Goal: Task Accomplishment & Management: Complete application form

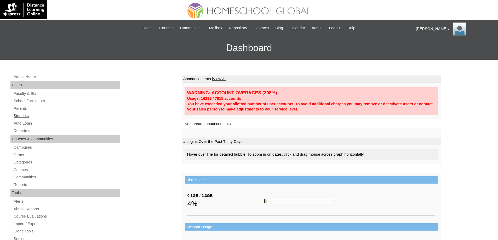
click at [70, 118] on link "Students" at bounding box center [66, 116] width 107 height 7
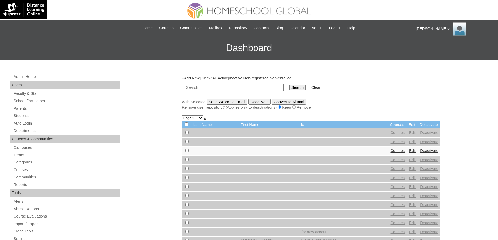
click at [228, 86] on input "text" at bounding box center [234, 87] width 98 height 7
click at [229, 87] on input "text" at bounding box center [234, 87] width 98 height 7
type input "MHS00169-TECHPH2025"
click at [293, 88] on input "Search" at bounding box center [297, 88] width 16 height 6
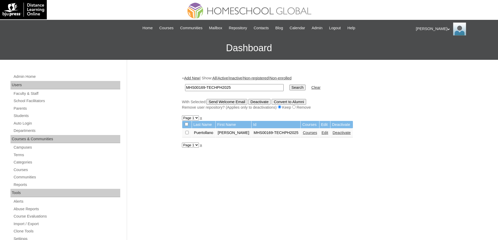
click at [311, 134] on link "Courses" at bounding box center [310, 133] width 14 height 4
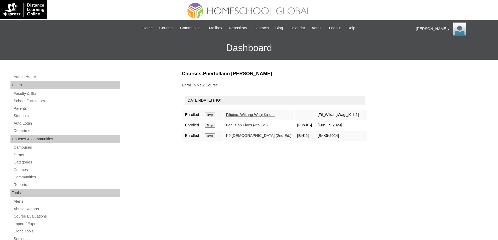
click at [212, 85] on link "Enroll in New Course" at bounding box center [200, 85] width 36 height 4
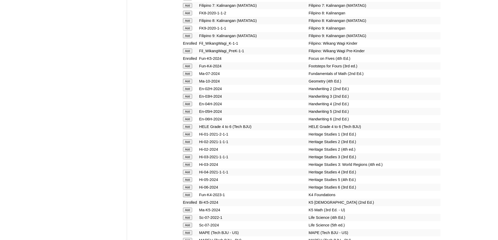
scroll to position [1646, 0]
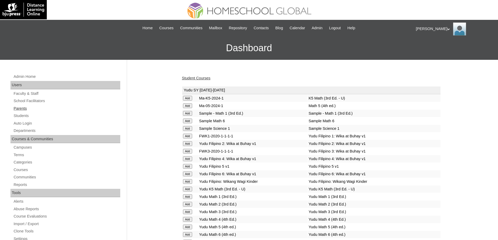
click at [57, 109] on link "Parents" at bounding box center [66, 108] width 107 height 7
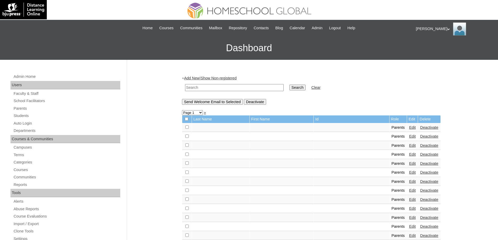
drag, startPoint x: 215, startPoint y: 87, endPoint x: 233, endPoint y: 89, distance: 17.8
click at [217, 87] on input "text" at bounding box center [234, 87] width 98 height 7
paste input "MHP0131-TECHPH2025"
type input "MHP0131-TECHPH2025"
click at [302, 91] on td "Search" at bounding box center [297, 88] width 21 height 12
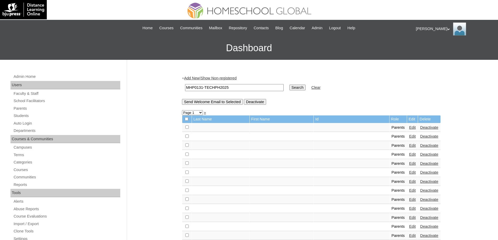
click at [304, 88] on input "Search" at bounding box center [297, 88] width 16 height 6
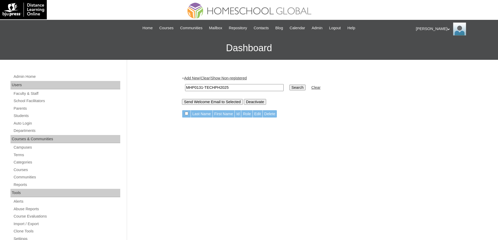
click at [195, 79] on link "Add New" at bounding box center [191, 78] width 15 height 4
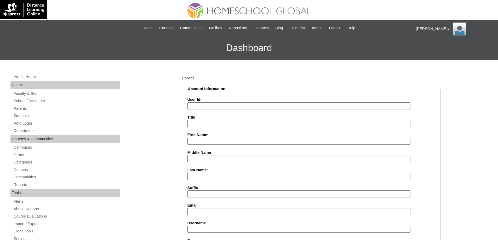
click at [205, 108] on input "User Id *" at bounding box center [298, 105] width 223 height 7
paste input "MHP0131-TECHPH2025"
type input "MHP0131-TECHPH2025"
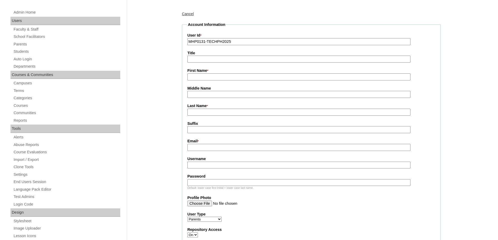
scroll to position [105, 0]
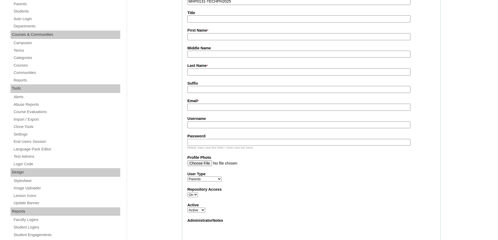
click at [198, 42] on fieldset "Account Information User Id * MHP0131-TECHPH2025 Title First Name * Middle Name…" at bounding box center [311, 128] width 259 height 292
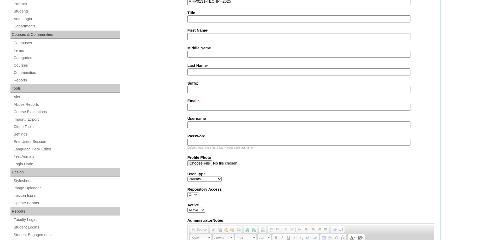
click at [199, 37] on input "First Name *" at bounding box center [298, 36] width 223 height 7
click at [206, 127] on input "Username" at bounding box center [298, 124] width 223 height 7
paste input "delapazD2025"
type input "delapazD2025"
click at [219, 145] on input "Password" at bounding box center [298, 142] width 223 height 7
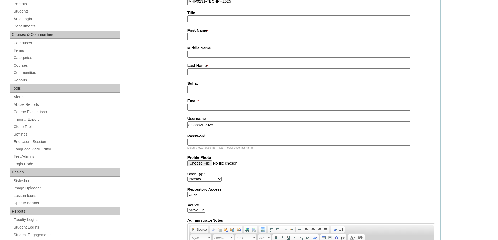
paste input "techzAb351"
type input "techzAb351"
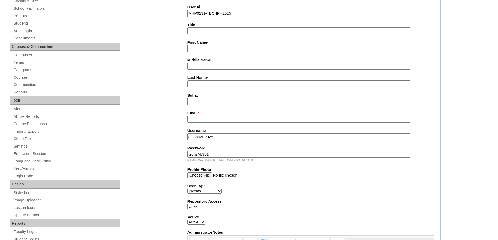
scroll to position [52, 0]
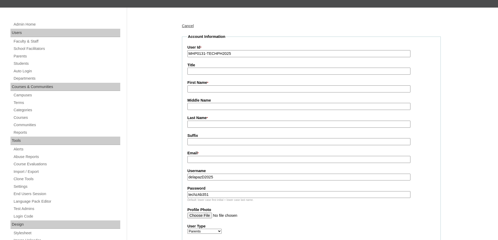
click at [207, 91] on input "First Name *" at bounding box center [298, 88] width 223 height 7
paste input "Danny"
type input "Danny"
click at [206, 127] on input "Last Name *" at bounding box center [298, 124] width 223 height 7
paste input "Dy Ico"
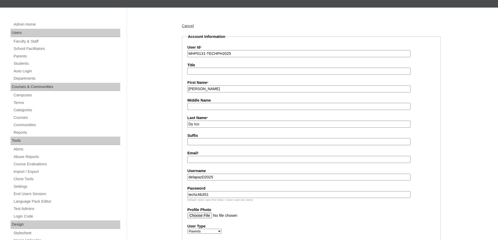
type input "Dy Ico"
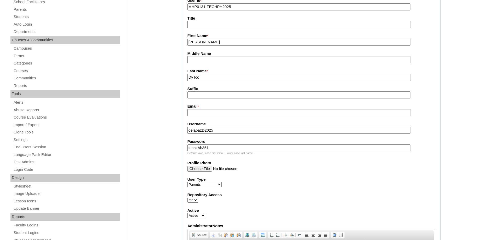
scroll to position [105, 0]
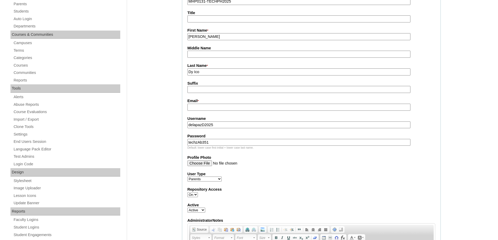
drag, startPoint x: 202, startPoint y: 109, endPoint x: 188, endPoint y: 113, distance: 14.4
click at [201, 109] on input "Email *" at bounding box center [298, 107] width 223 height 7
paste input "dannadelapaz@gmail.com"
type input "dannadelapaz@gmail.com"
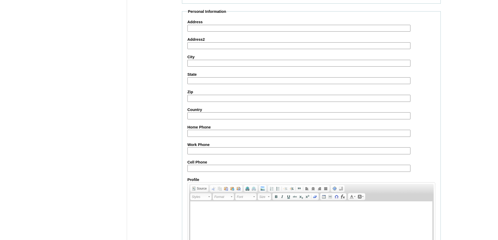
scroll to position [418, 0]
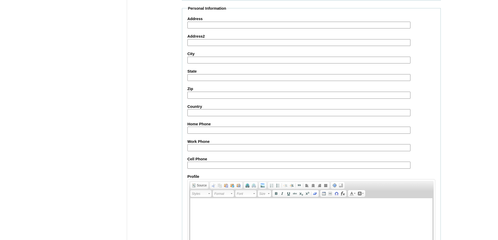
drag, startPoint x: 245, startPoint y: 166, endPoint x: 239, endPoint y: 165, distance: 5.8
click at [244, 166] on input "Cell Phone" at bounding box center [298, 165] width 223 height 7
paste input "63-9451185676"
type input "63-9451185676"
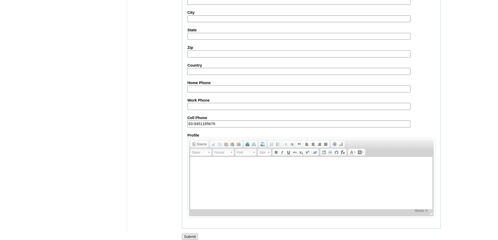
scroll to position [466, 0]
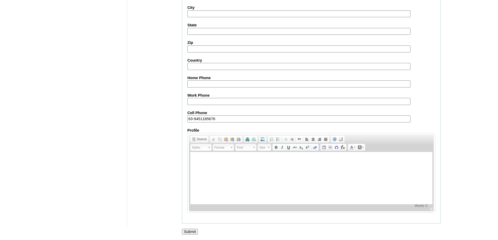
click at [196, 232] on input "Submit" at bounding box center [190, 232] width 16 height 6
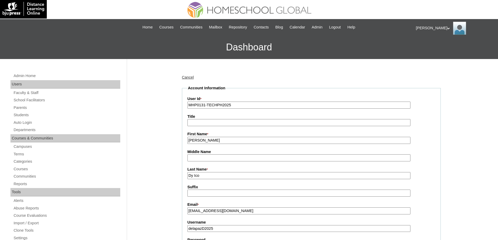
scroll to position [0, 0]
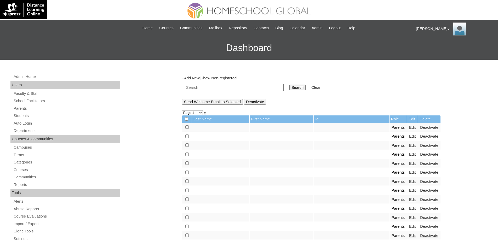
click at [250, 91] on input "text" at bounding box center [234, 87] width 98 height 7
paste input "MHS00170-TECHPH2025"
type input "MHS00170-TECHPH2025"
click at [296, 90] on input "Search" at bounding box center [297, 88] width 16 height 6
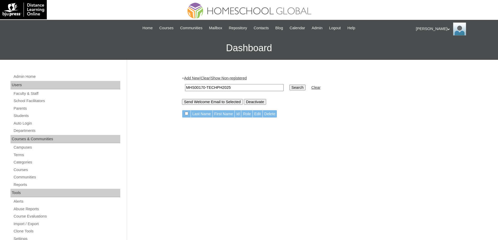
drag, startPoint x: 242, startPoint y: 89, endPoint x: 165, endPoint y: 83, distance: 77.6
click at [171, 83] on div "Admin Home Users Faculty & Staff School Facilitators Parents Students Auto Logi…" at bounding box center [249, 240] width 498 height 360
paste input "P0131"
type input "MHP0131-TECHPH2025"
click at [297, 90] on input "Search" at bounding box center [297, 88] width 16 height 6
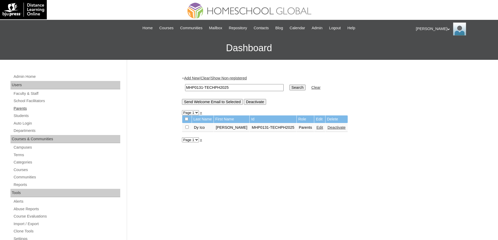
click at [25, 108] on link "Parents" at bounding box center [66, 108] width 107 height 7
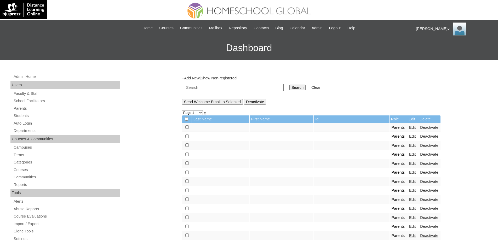
drag, startPoint x: 0, startPoint y: 0, endPoint x: 262, endPoint y: 88, distance: 275.9
click at [241, 87] on input "text" at bounding box center [234, 87] width 98 height 7
paste input "MHP0131-TECHPH2025"
type input "MHP0131-TECHPH2025"
click at [299, 87] on input "Search" at bounding box center [297, 88] width 16 height 6
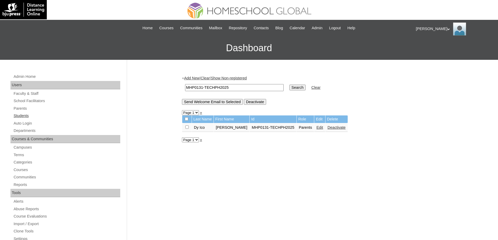
click at [48, 115] on link "Students" at bounding box center [66, 116] width 107 height 7
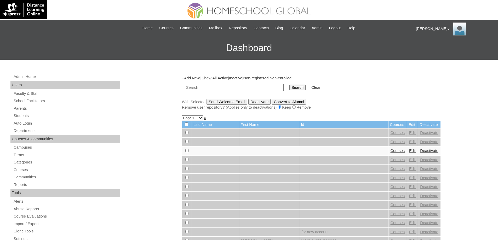
click at [239, 87] on input "text" at bounding box center [234, 87] width 98 height 7
type input "MHS00170-TECHPH2025"
click at [298, 85] on input "Search" at bounding box center [297, 88] width 16 height 6
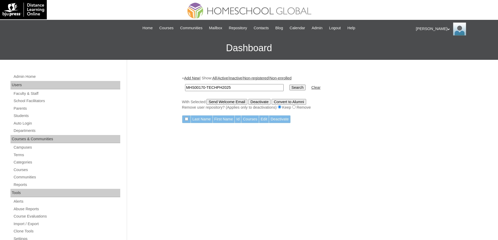
click at [197, 77] on link "Add New" at bounding box center [191, 78] width 15 height 4
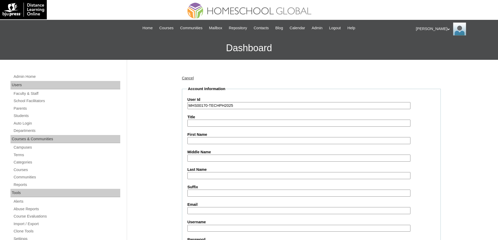
type input "MHS00170-TECHPH2025"
drag, startPoint x: 0, startPoint y: 0, endPoint x: 173, endPoint y: 121, distance: 210.9
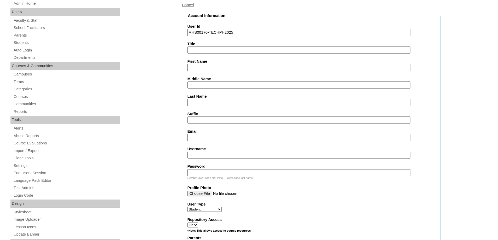
scroll to position [78, 0]
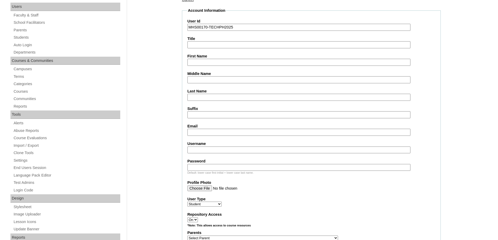
click at [199, 65] on input "First Name" at bounding box center [298, 62] width 223 height 7
click at [212, 64] on input "First Name" at bounding box center [298, 62] width 223 height 7
paste input "Amaury Deon Dy"
type input "Amaury Deon Dy"
click at [201, 81] on input "Middle Name" at bounding box center [298, 79] width 223 height 7
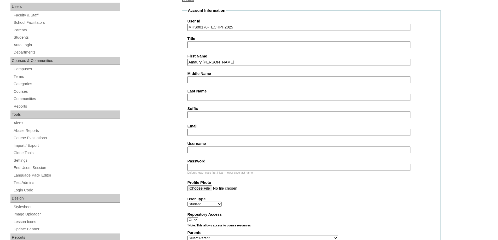
paste input "Dy Ico"
type input "Dy Ico"
drag, startPoint x: 204, startPoint y: 98, endPoint x: 186, endPoint y: 104, distance: 18.8
click at [204, 98] on input "Last Name" at bounding box center [298, 97] width 223 height 7
paste input "De La Paz"
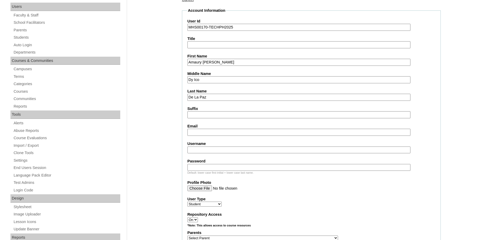
type input "De La Paz"
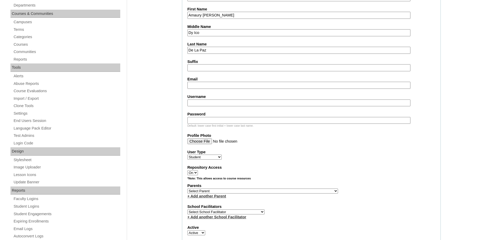
scroll to position [131, 0]
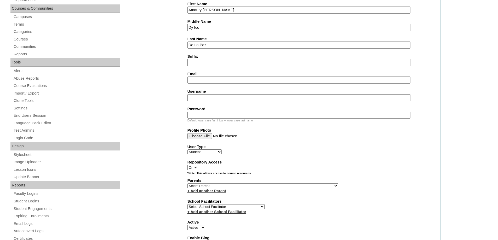
click at [201, 85] on fieldset "Account Information User Id MHS00170-TECHPH2025 Title First Name Amaury Deon Dy…" at bounding box center [311, 167] width 259 height 422
click at [201, 80] on input "Email" at bounding box center [298, 80] width 223 height 7
paste input "dannadelapaz@gmail.com"
type input "dannadelapaz@gmail.com"
click at [225, 101] on input "Username" at bounding box center [298, 97] width 223 height 7
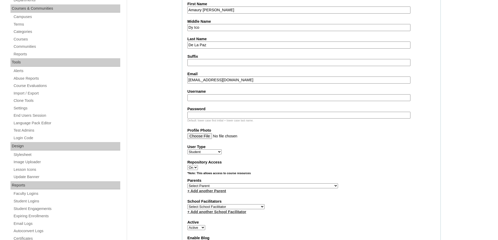
paste input "delapazD2025"
type input "delapazD2025"
click at [231, 120] on div "Default: lower case first initial + lower case last name." at bounding box center [311, 121] width 248 height 4
click at [225, 117] on input "Password" at bounding box center [298, 115] width 223 height 7
paste input "techzAb351"
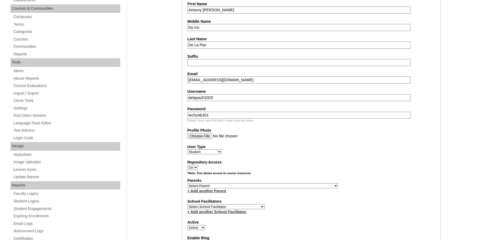
type input "techzAb351"
drag, startPoint x: 218, startPoint y: 97, endPoint x: 163, endPoint y: 97, distance: 55.1
paste input "amaurydelapaz"
type input "amaurydelapaz"
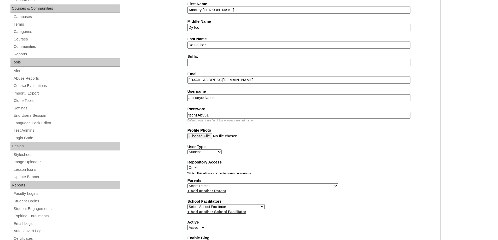
paste input "240003929"
type input "240003929"
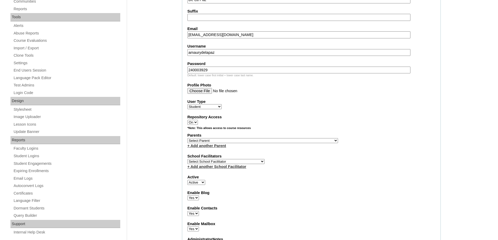
scroll to position [183, 0]
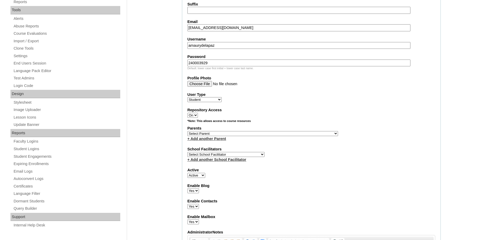
click at [198, 131] on label "Parents" at bounding box center [311, 128] width 248 height 5
click at [215, 134] on select "Select Parent , , , , , , , , , , , , , , , , , , , , , , , , , , , , , , , , ,…" at bounding box center [262, 133] width 150 height 5
select select "43389"
click at [187, 131] on select "Select Parent , , , , , , , , , , , , , , , , , , , , , , , , , , , , , , , , ,…" at bounding box center [262, 133] width 150 height 5
click at [303, 132] on div "Parents Select Parent , , , , , , , , , , , , , , , , , , , , , , , , , , , , ,…" at bounding box center [311, 134] width 248 height 16
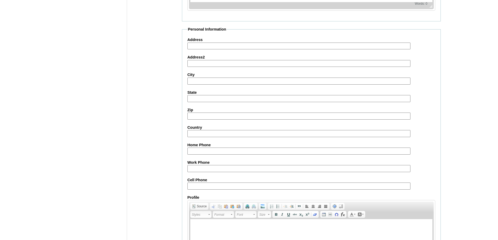
scroll to position [549, 0]
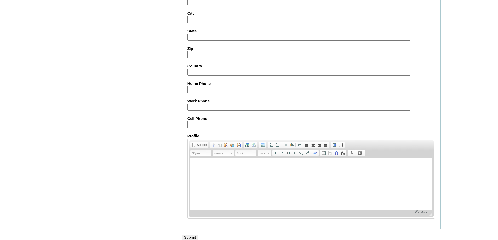
click at [204, 129] on fieldset "Personal Information Address Address2 City State Zip Country Home Phone Work Ph…" at bounding box center [311, 97] width 259 height 264
click at [224, 129] on fieldset "Personal Information Address Address2 City State Zip Country Home Phone Work Ph…" at bounding box center [311, 97] width 259 height 264
click at [194, 127] on input "Cell Phone" at bounding box center [298, 124] width 223 height 7
paste input "63-9451185676"
type input "63-9451185676"
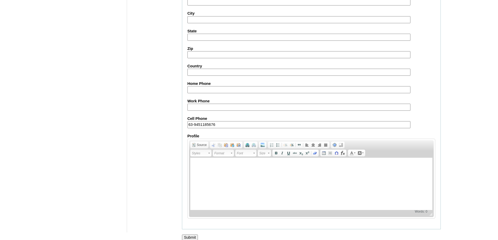
drag, startPoint x: 171, startPoint y: 131, endPoint x: 169, endPoint y: 134, distance: 3.0
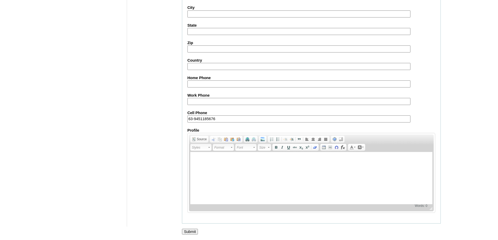
scroll to position [555, 0]
click at [193, 231] on input "Submit" at bounding box center [190, 232] width 16 height 6
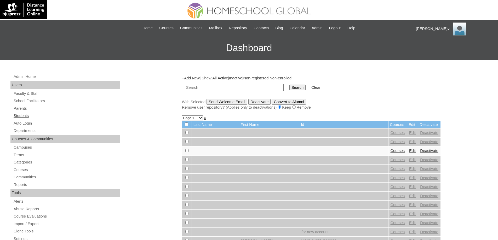
click at [43, 115] on link "Students" at bounding box center [66, 116] width 107 height 7
drag, startPoint x: 216, startPoint y: 87, endPoint x: 249, endPoint y: 91, distance: 33.9
click at [216, 87] on input "text" at bounding box center [234, 87] width 98 height 7
paste input "MHS00170-TECHPH2025"
type input "MHS00170-TECHPH2025"
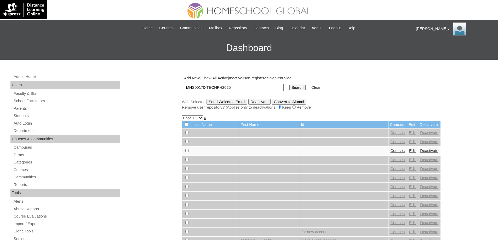
click at [292, 90] on input "Search" at bounding box center [297, 88] width 16 height 6
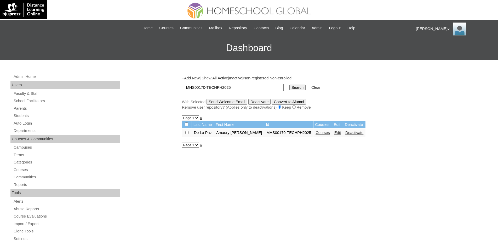
click at [315, 131] on link "Courses" at bounding box center [322, 133] width 14 height 4
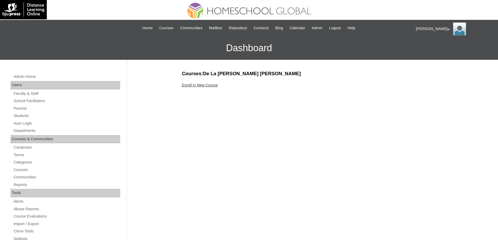
click at [204, 86] on link "Enroll in New Course" at bounding box center [200, 85] width 36 height 4
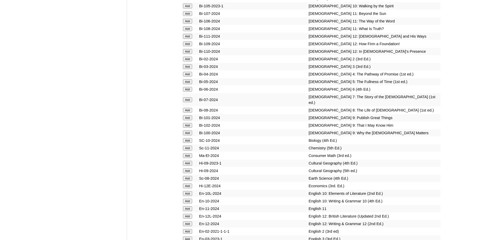
scroll to position [1123, 0]
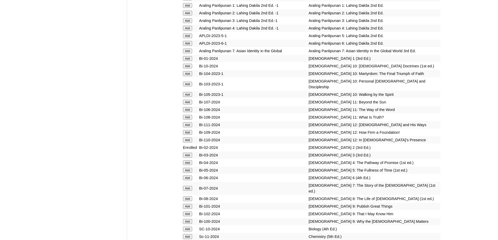
scroll to position [1097, 0]
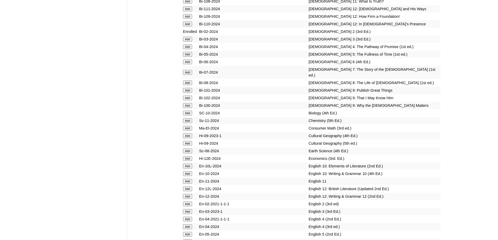
scroll to position [1254, 0]
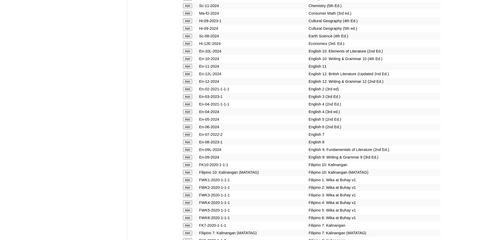
scroll to position [1332, 0]
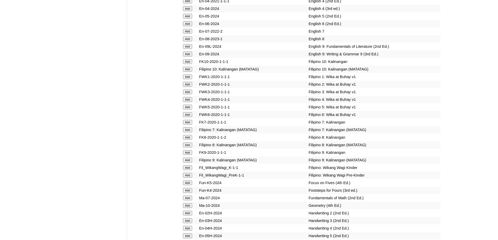
scroll to position [1433, 0]
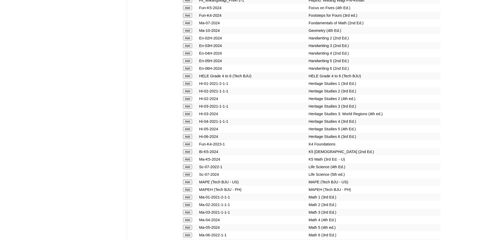
scroll to position [1613, 0]
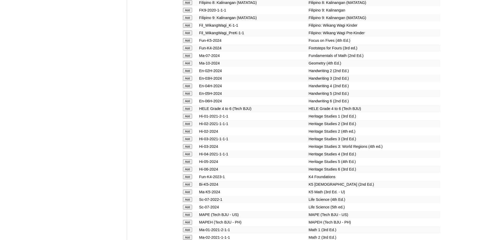
scroll to position [1561, 0]
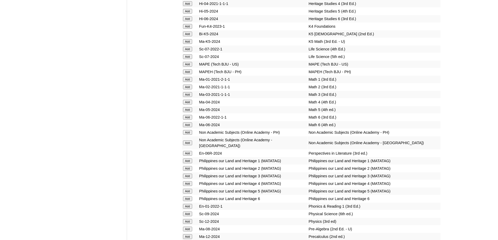
scroll to position [1741, 0]
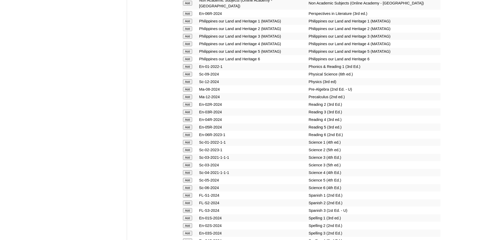
scroll to position [1867, 0]
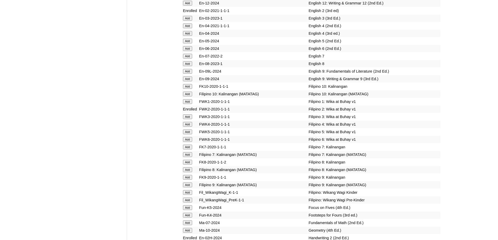
scroll to position [1941, 0]
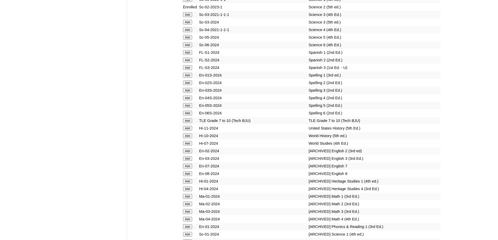
scroll to position [2020, 0]
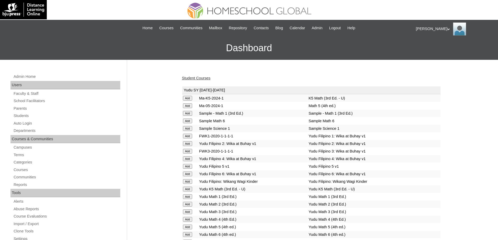
click at [189, 79] on link "Student Courses" at bounding box center [196, 78] width 28 height 4
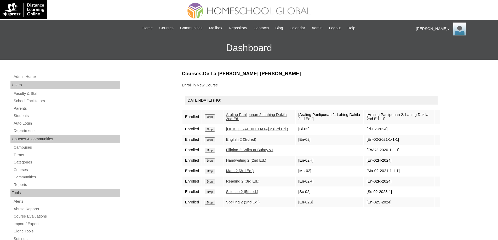
click at [213, 86] on link "Enroll in New Course" at bounding box center [200, 85] width 36 height 4
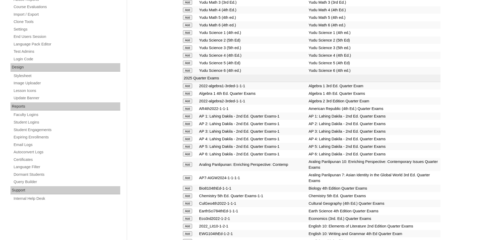
scroll to position [209, 0]
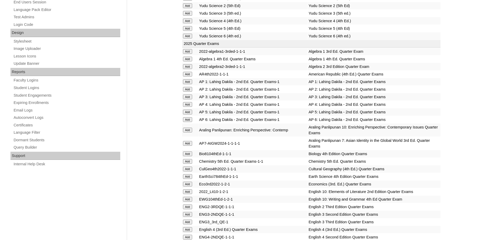
scroll to position [261, 0]
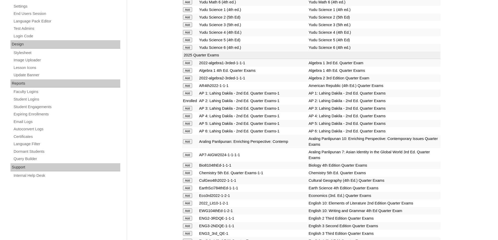
scroll to position [314, 0]
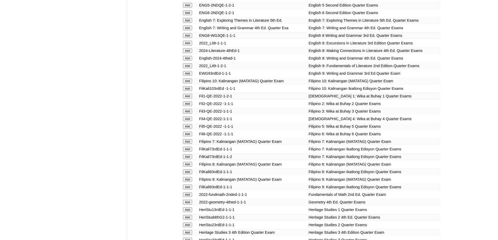
scroll to position [496, 0]
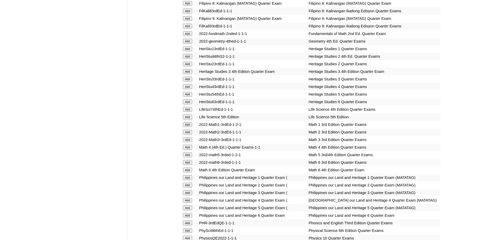
scroll to position [653, 0]
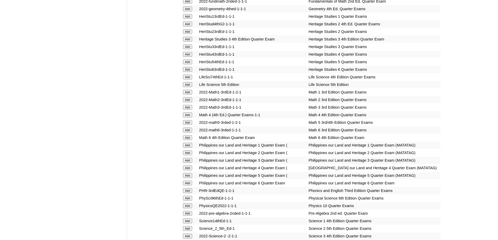
scroll to position [679, 0]
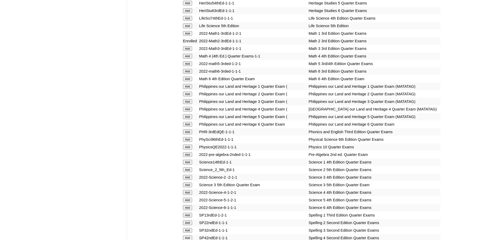
scroll to position [836, 0]
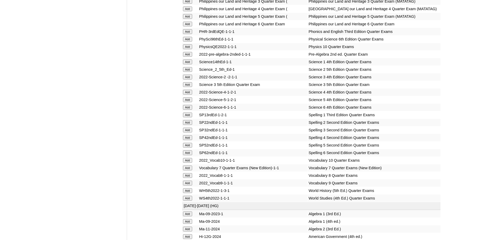
drag, startPoint x: 196, startPoint y: 112, endPoint x: 189, endPoint y: 111, distance: 7.4
click at [195, 73] on td "Add" at bounding box center [190, 69] width 16 height 7
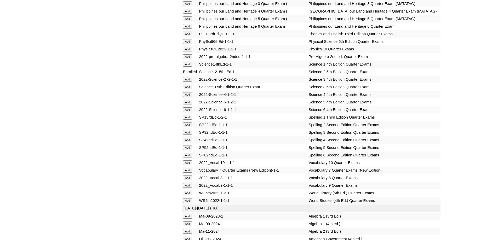
scroll to position [836, 0]
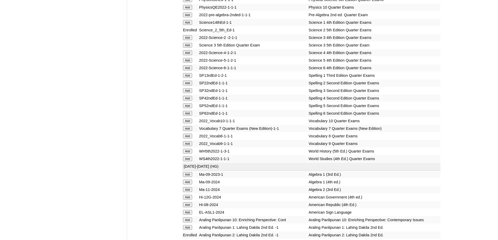
scroll to position [888, 0]
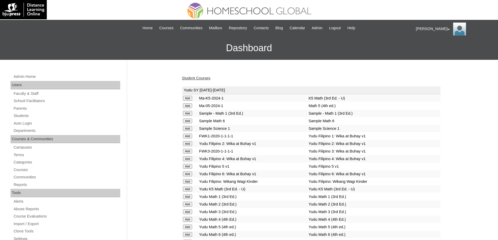
click at [208, 77] on link "Student Courses" at bounding box center [196, 78] width 28 height 4
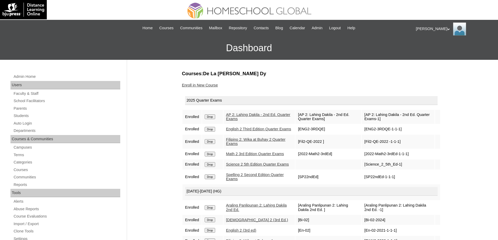
click at [202, 83] on link "Enroll in New Course" at bounding box center [200, 85] width 36 height 4
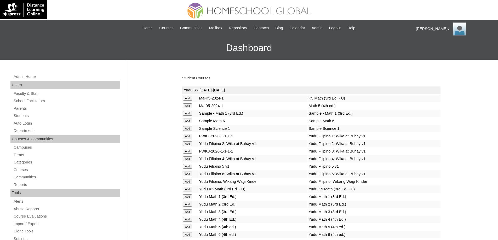
click at [204, 78] on link "Student Courses" at bounding box center [196, 78] width 28 height 4
